Goal: Use online tool/utility: Utilize a website feature to perform a specific function

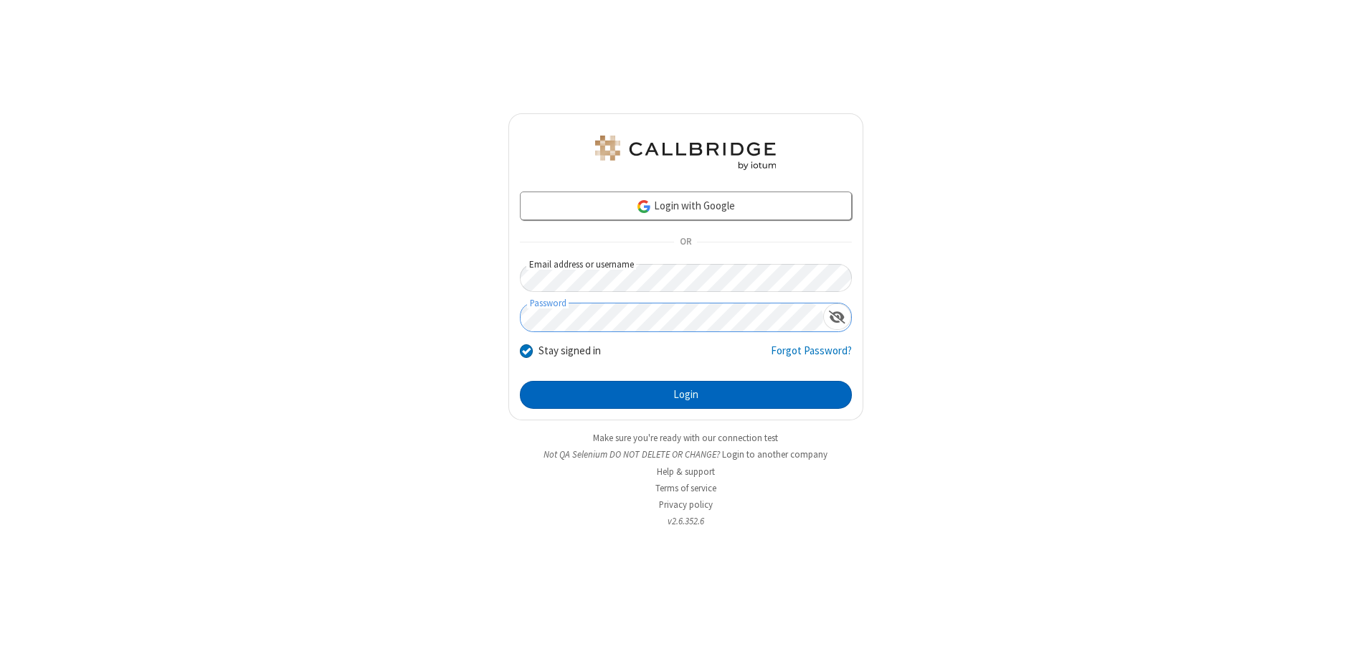
click at [686, 394] on button "Login" at bounding box center [686, 395] width 332 height 29
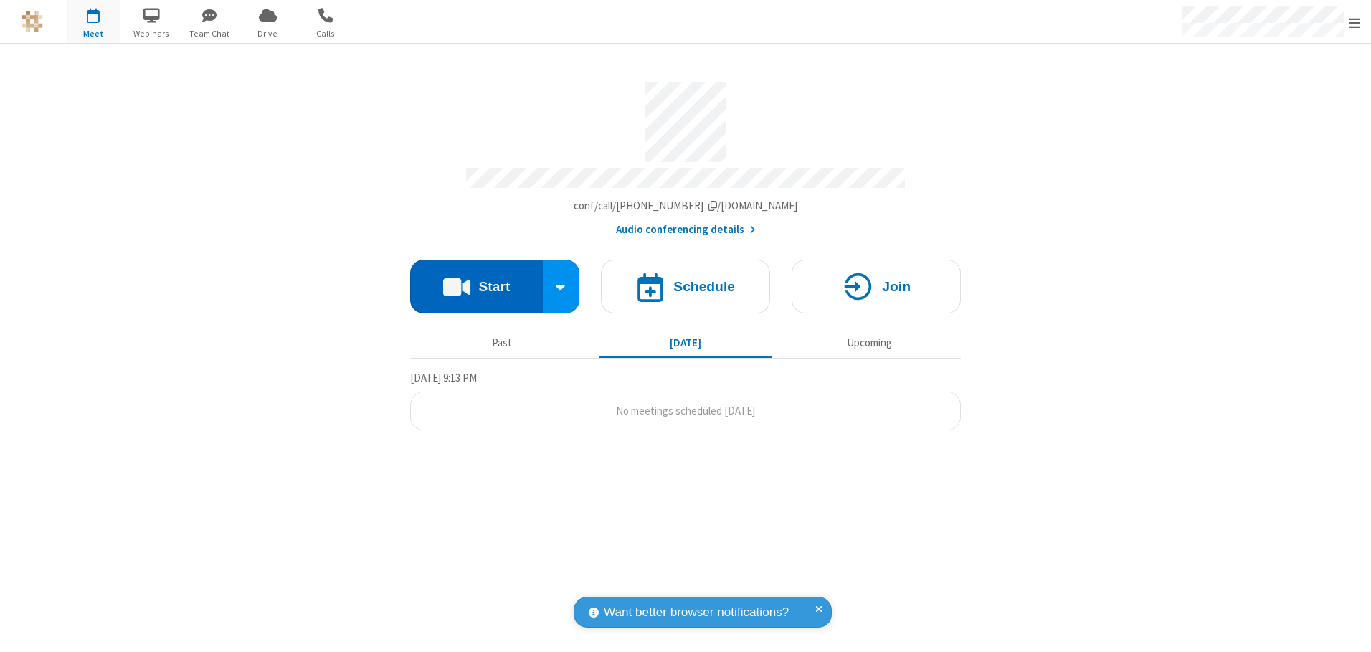
click at [476, 281] on button "Start" at bounding box center [476, 287] width 133 height 54
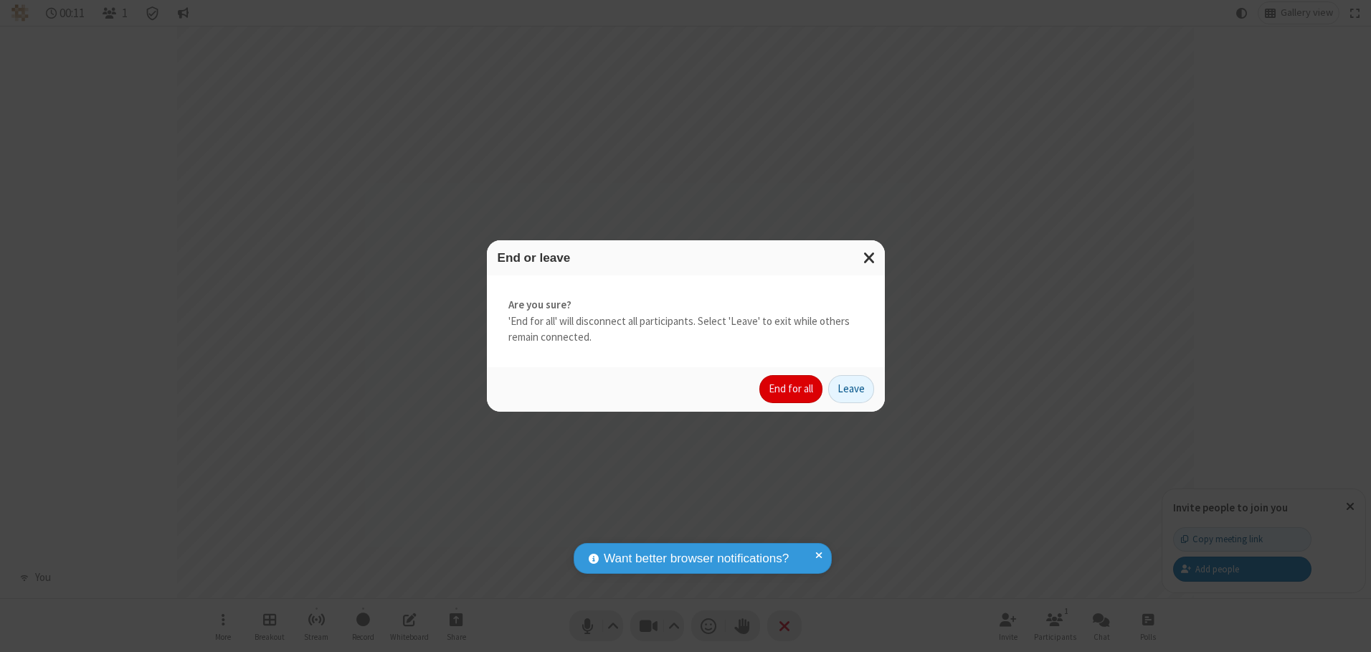
click at [792, 389] on button "End for all" at bounding box center [790, 389] width 63 height 29
